Goal: Find specific page/section: Find specific page/section

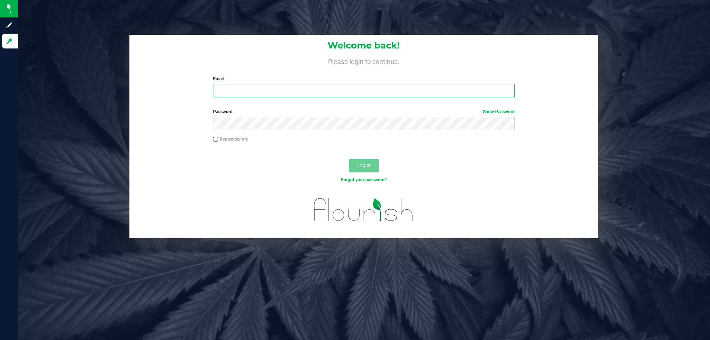
click at [220, 91] on input "Email" at bounding box center [363, 90] width 301 height 13
type input "mmayer@liveparallel.com"
click at [349, 159] on button "Log In" at bounding box center [364, 165] width 30 height 13
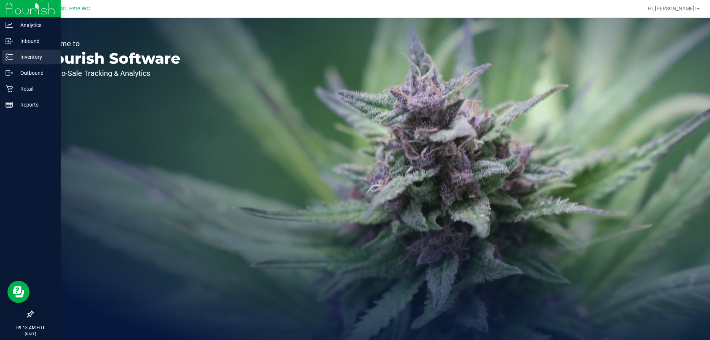
click at [17, 57] on p "Inventory" at bounding box center [35, 56] width 44 height 9
